Goal: Task Accomplishment & Management: Manage account settings

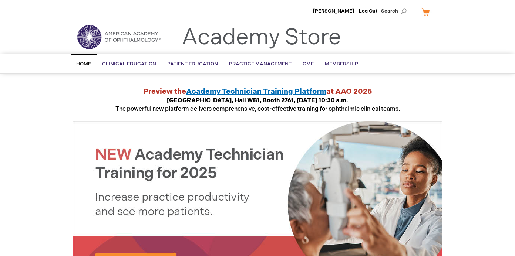
click at [84, 62] on span "Home" at bounding box center [83, 64] width 15 height 6
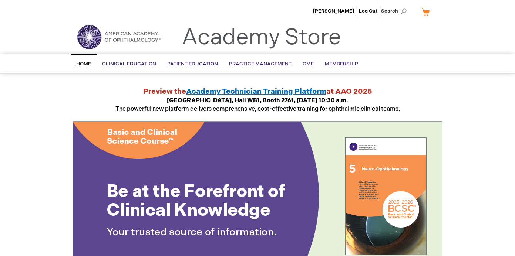
click at [86, 63] on span "Home" at bounding box center [83, 64] width 15 height 6
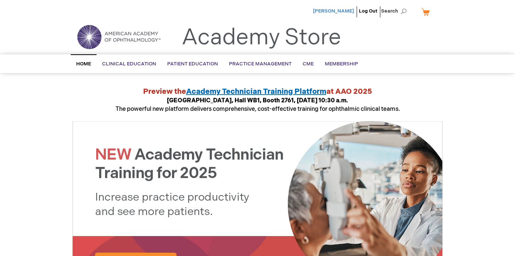
click at [346, 11] on span "[PERSON_NAME]" at bounding box center [333, 11] width 41 height 6
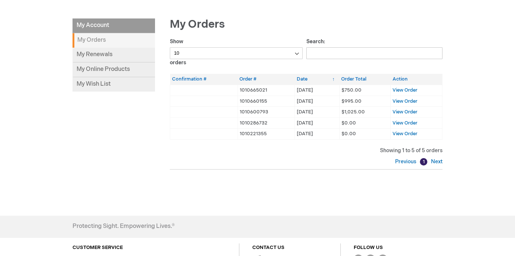
scroll to position [92, 0]
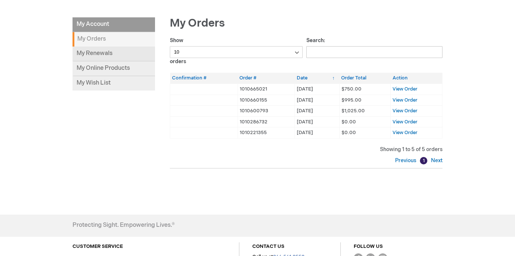
click at [112, 58] on link "My Renewals" at bounding box center [113, 54] width 82 height 15
click at [93, 54] on link "My Renewals" at bounding box center [113, 54] width 82 height 15
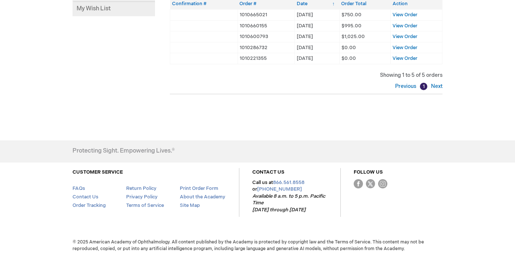
scroll to position [168, 0]
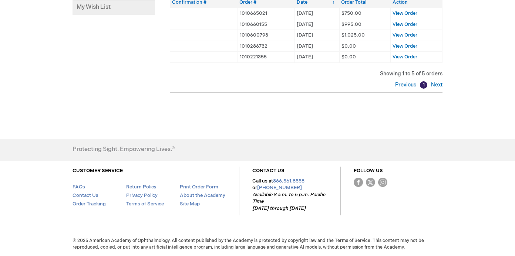
click at [478, 102] on div "Elham Ghahari Log Out Search My Cart CLOSE RECENTLY ADDED ITEM(S) Close There a…" at bounding box center [257, 44] width 515 height 424
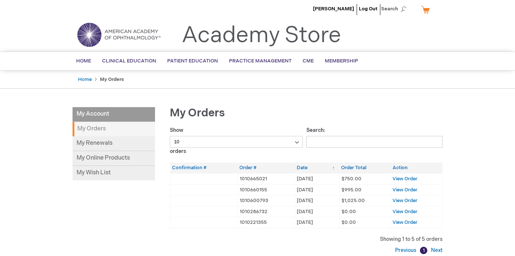
scroll to position [0, 0]
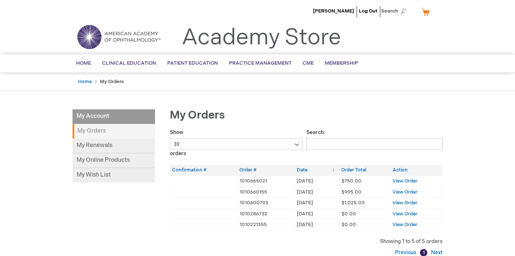
click at [98, 118] on li "My Account" at bounding box center [113, 116] width 82 height 15
click at [344, 12] on span "[PERSON_NAME]" at bounding box center [333, 11] width 41 height 6
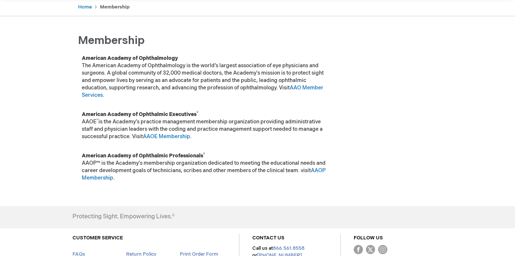
scroll to position [90, 0]
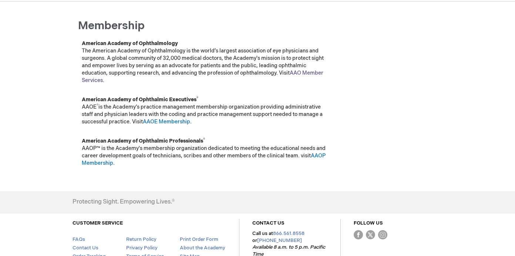
click at [311, 74] on link "AAO Member Services" at bounding box center [202, 77] width 241 height 14
